Goal: Communication & Community: Share content

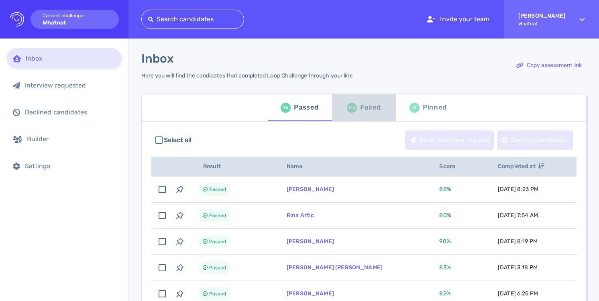
click at [366, 108] on div "Failed" at bounding box center [370, 108] width 20 height 12
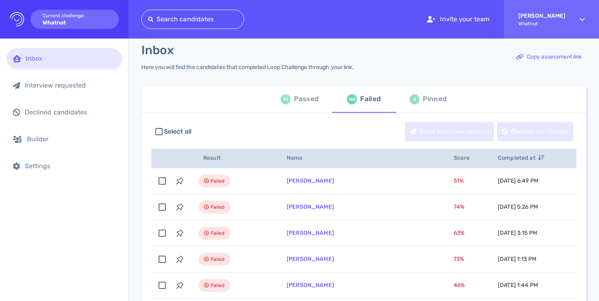
scroll to position [16, 0]
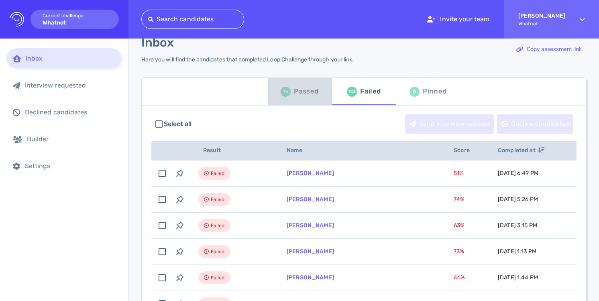
click at [306, 90] on div "Passed" at bounding box center [306, 92] width 25 height 12
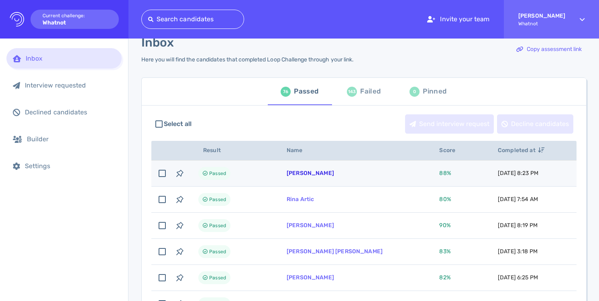
click at [325, 174] on link "[PERSON_NAME]" at bounding box center [310, 173] width 47 height 7
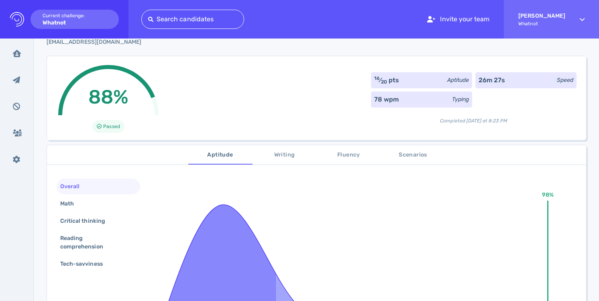
scroll to position [55, 0]
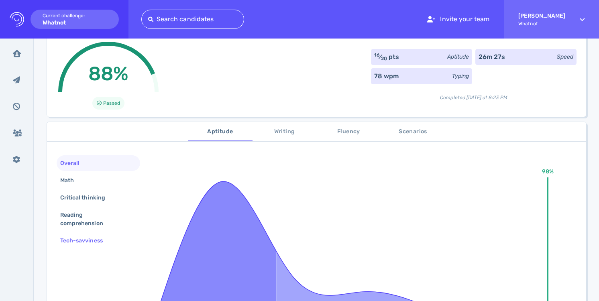
click at [109, 242] on div "Tech-savviness" at bounding box center [86, 241] width 54 height 12
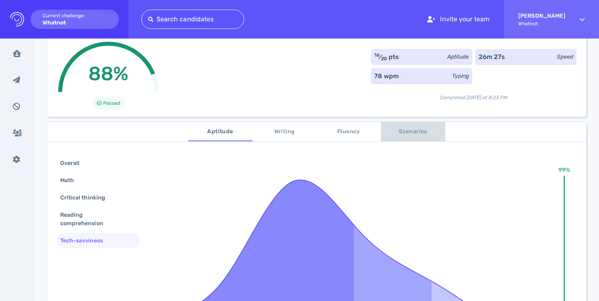
click at [404, 131] on span "Scenarios" at bounding box center [413, 132] width 55 height 10
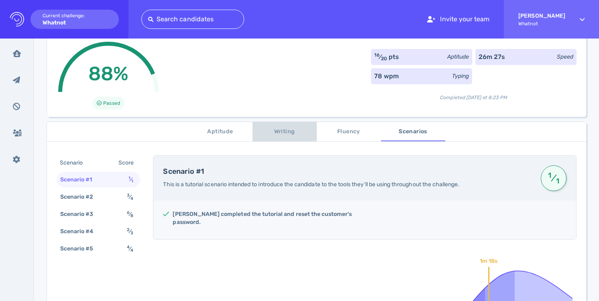
click at [270, 135] on span "Writing" at bounding box center [284, 132] width 55 height 10
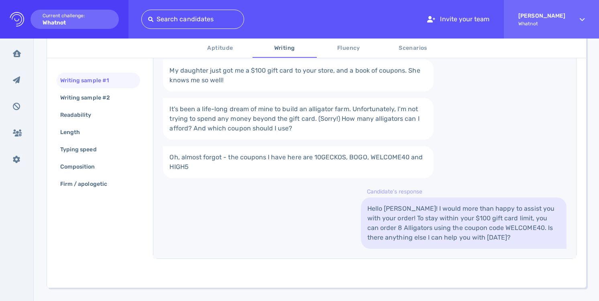
scroll to position [195, 0]
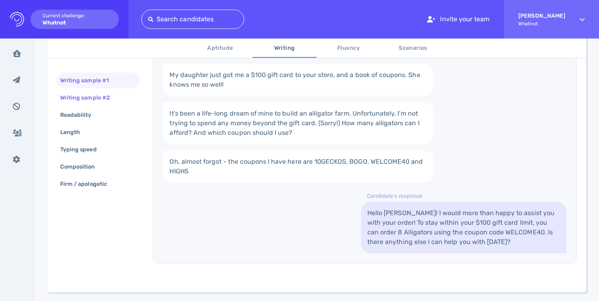
click at [116, 98] on div "Writing sample #2" at bounding box center [89, 98] width 61 height 12
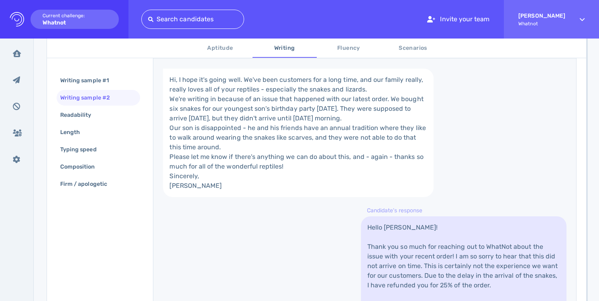
scroll to position [0, 0]
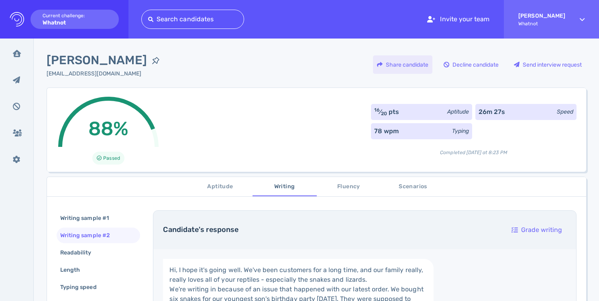
click at [416, 62] on div "Share candidate" at bounding box center [402, 64] width 59 height 18
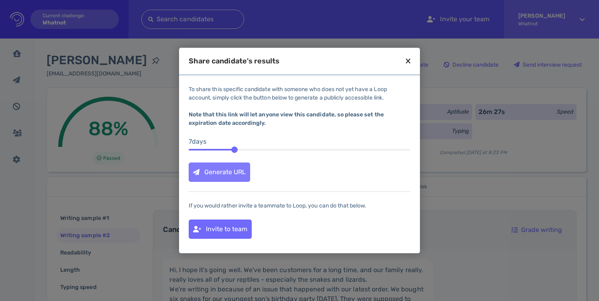
click at [229, 168] on div "Generate URL" at bounding box center [219, 172] width 61 height 18
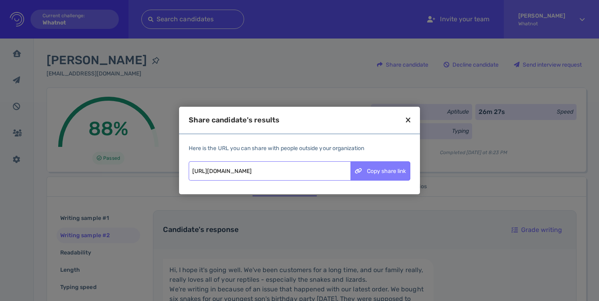
click at [392, 169] on div "Copy share link" at bounding box center [380, 171] width 59 height 18
